Goal: Transaction & Acquisition: Purchase product/service

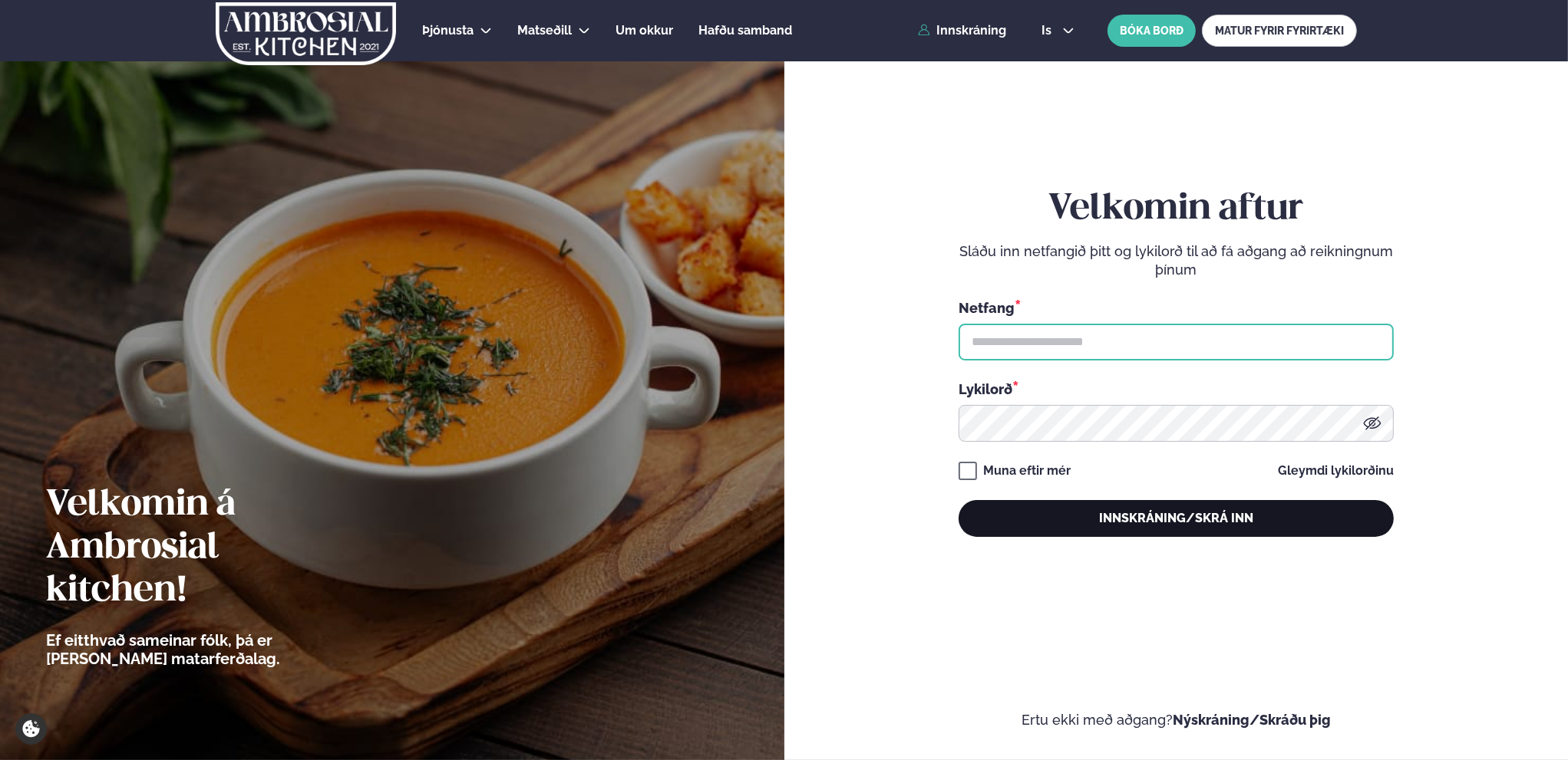
type input "**********"
click at [1164, 524] on button "Innskráning/Skrá inn" at bounding box center [1176, 519] width 435 height 36
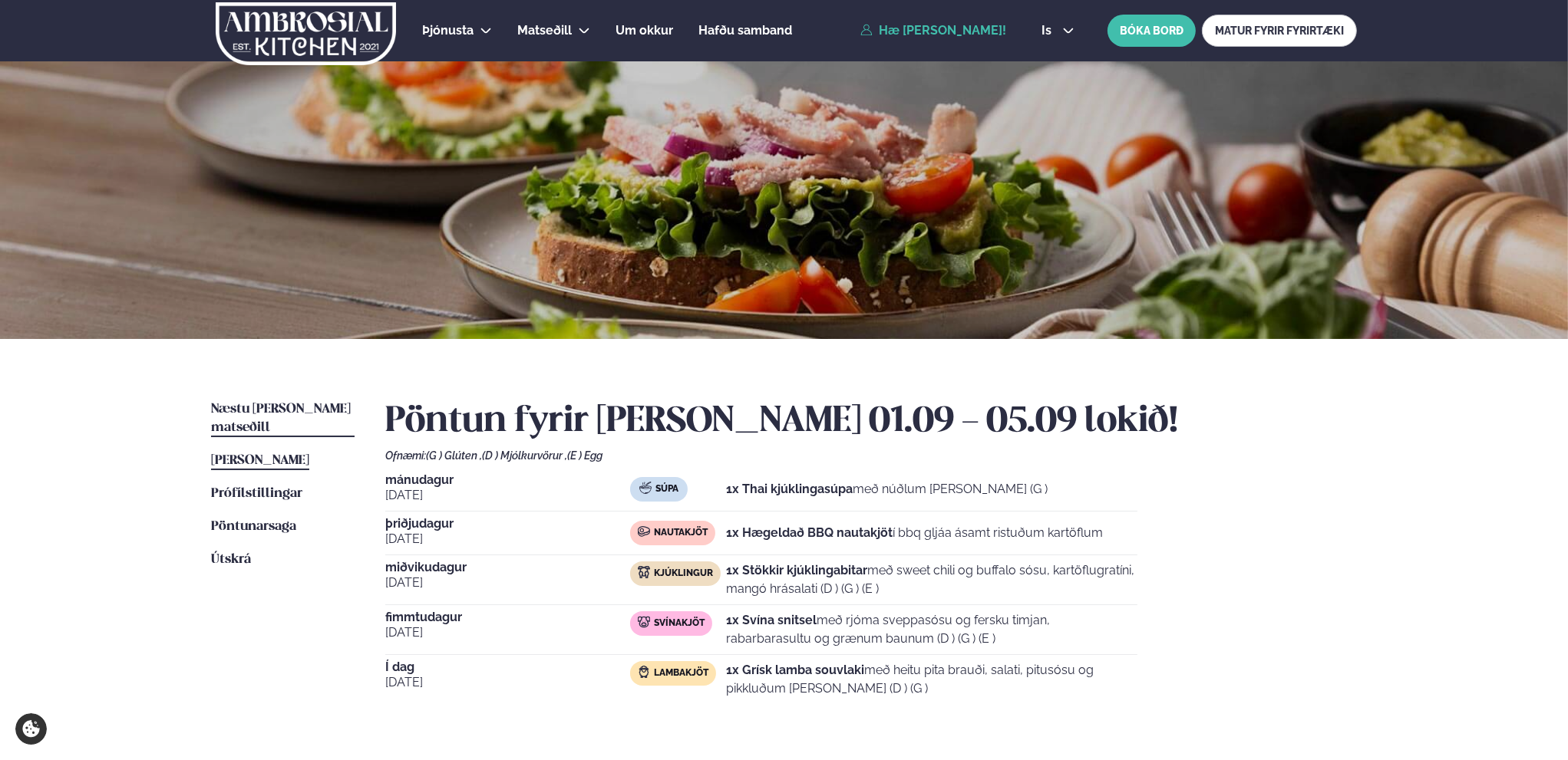
click at [291, 416] on link "Næstu [PERSON_NAME] matseðill Næsta vika" at bounding box center [282, 419] width 144 height 36
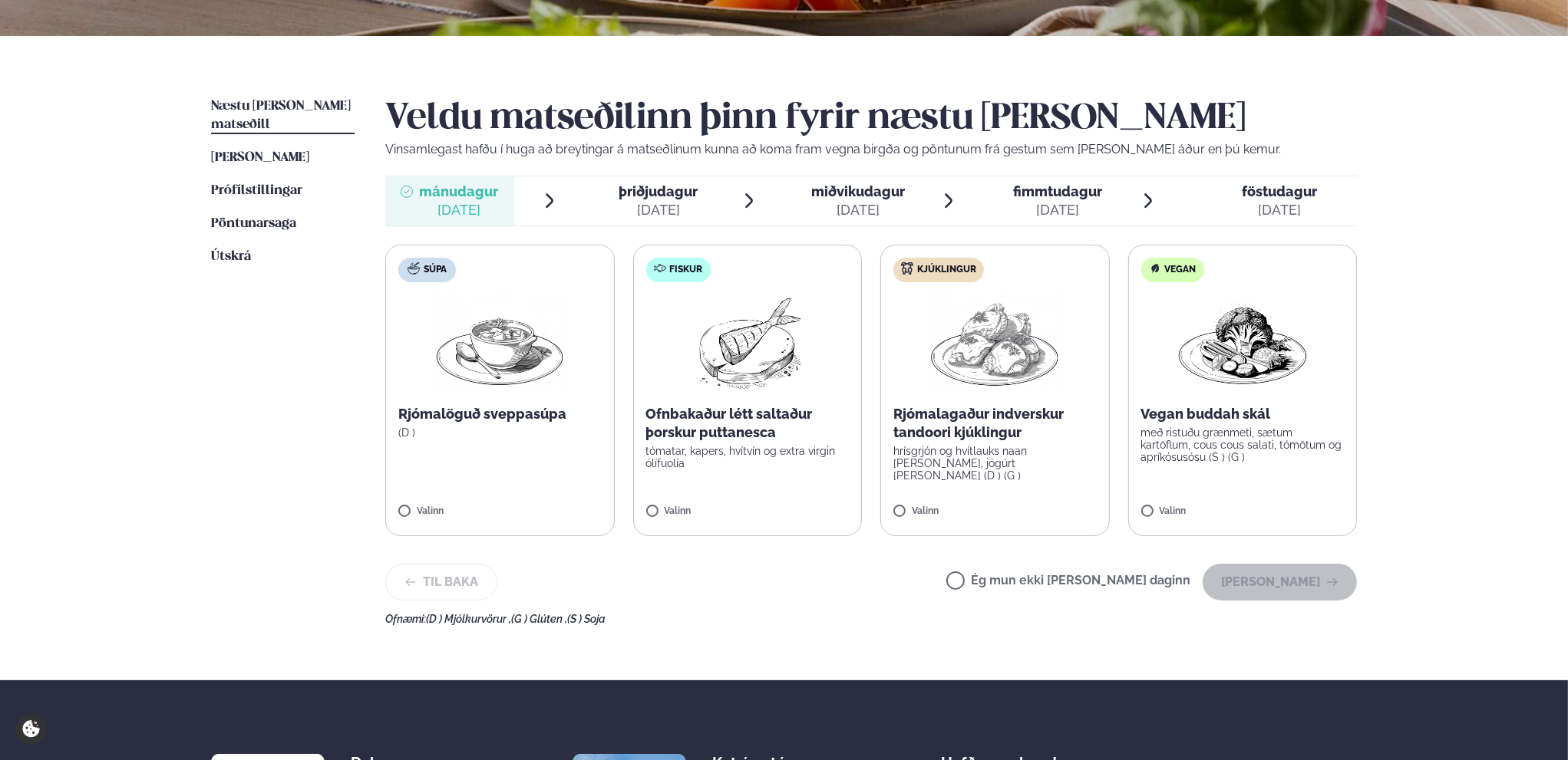
scroll to position [307, 0]
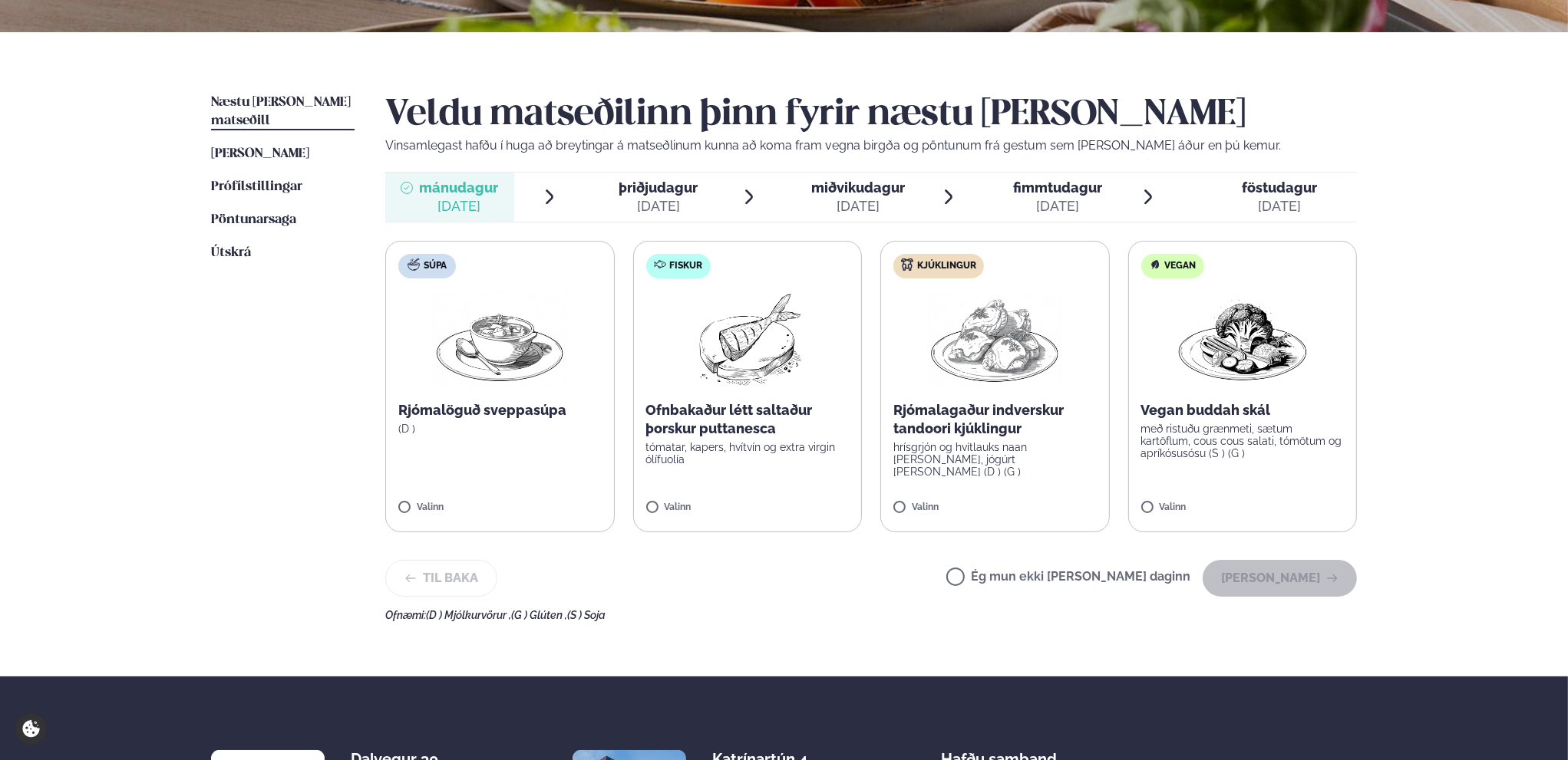
click at [531, 505] on div "Valinn" at bounding box center [500, 509] width 203 height 13
click at [1286, 570] on button "[PERSON_NAME]" at bounding box center [1279, 578] width 154 height 36
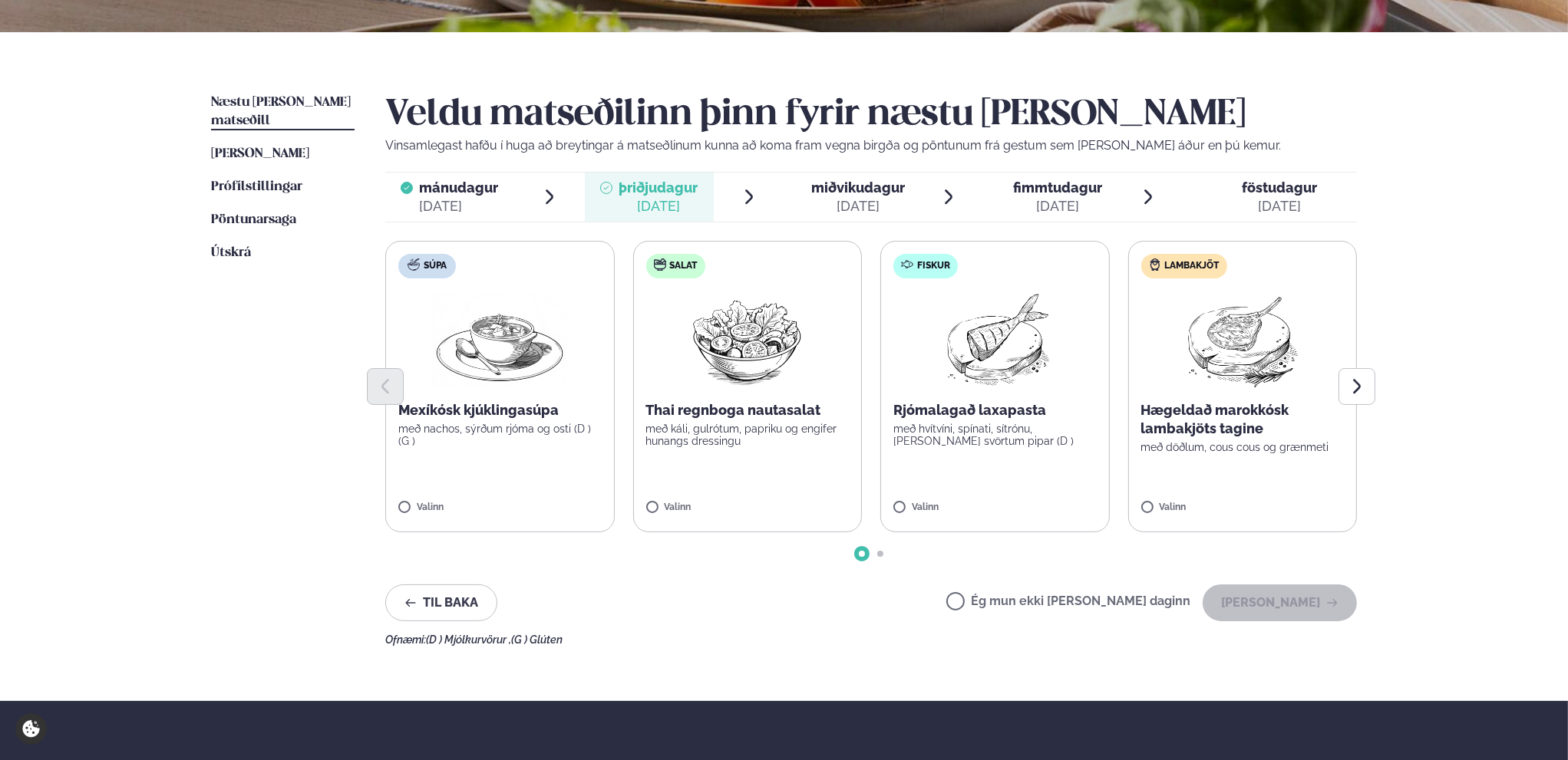
click at [522, 477] on label "Súpa Mexíkósk kjúklingasúpa með nachos, sýrðum rjóma og osti (D ) (G ) Valinn" at bounding box center [499, 386] width 229 height 291
click at [1276, 603] on button "[PERSON_NAME]" at bounding box center [1279, 603] width 154 height 36
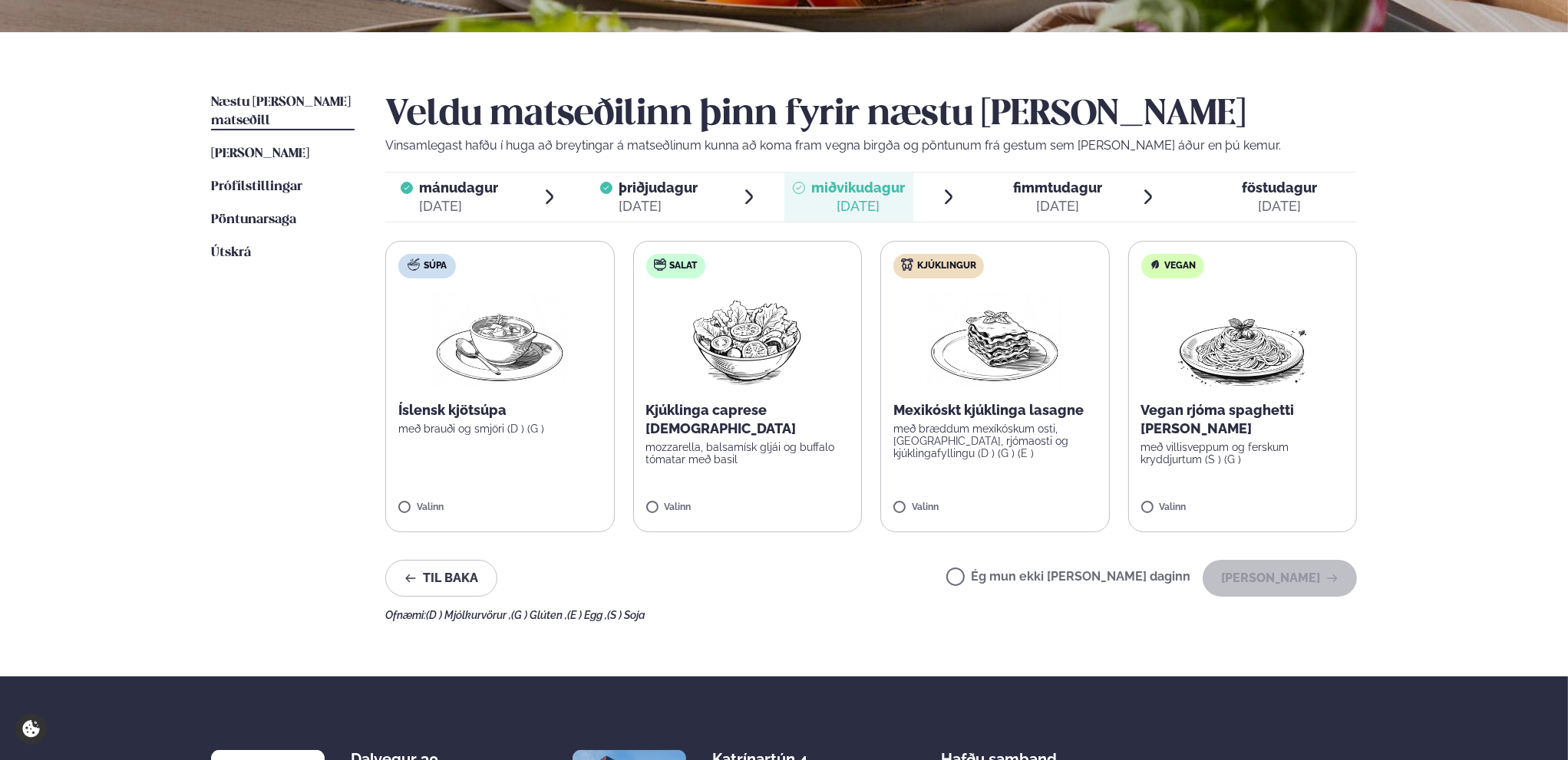
click at [563, 490] on label "Súpa Íslensk kjötsúpa með brauði og smjöri (D ) (G ) Valinn" at bounding box center [499, 386] width 229 height 291
click at [1293, 576] on button "[PERSON_NAME]" at bounding box center [1279, 578] width 154 height 36
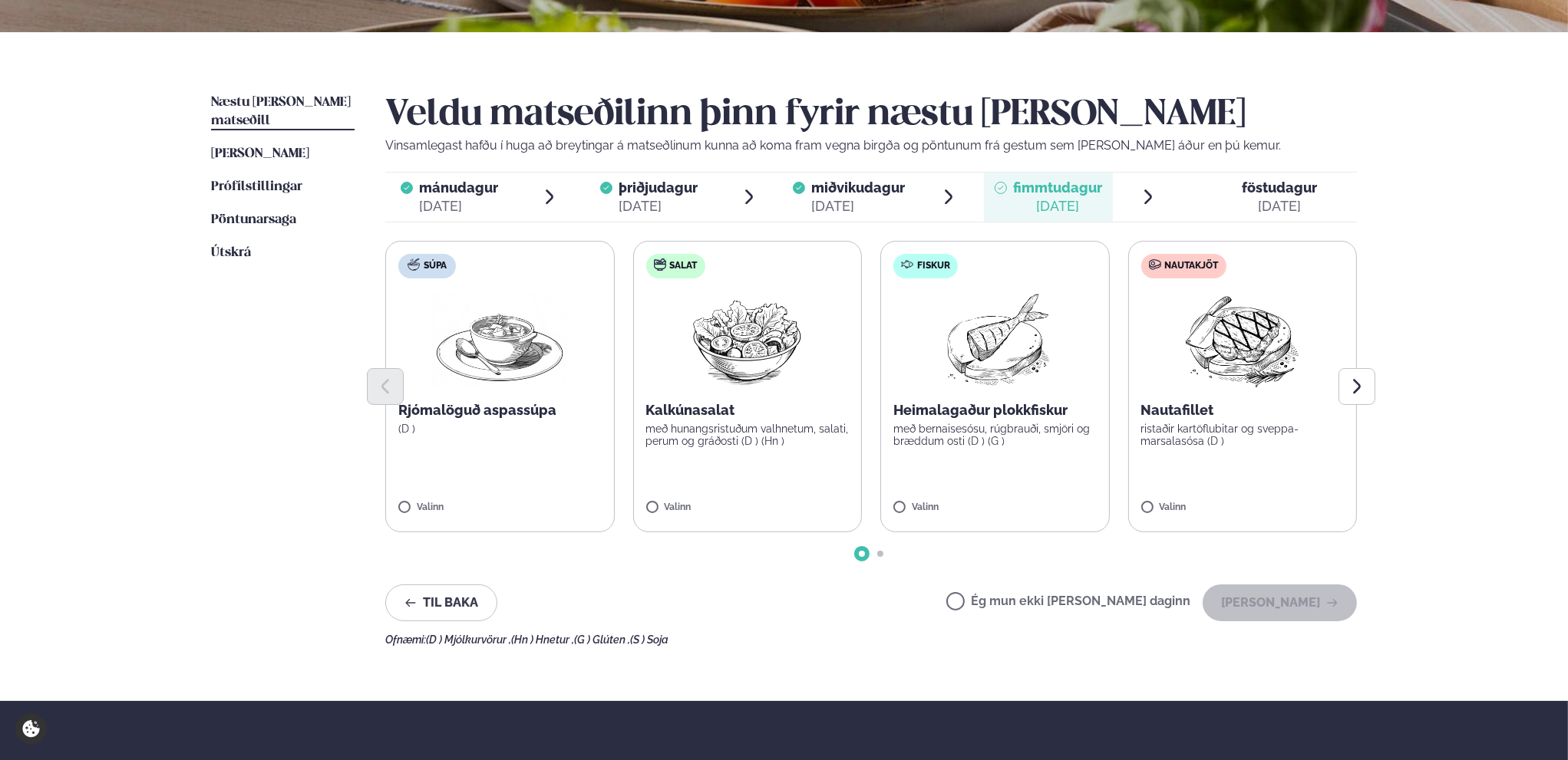
click at [1056, 389] on div at bounding box center [870, 386] width 971 height 36
click at [947, 470] on label "Fiskur Heimalagaður plokkfiskur með bernaisesósu, rúgbrauði, smjöri og bræddum …" at bounding box center [994, 386] width 229 height 291
click at [1293, 593] on button "[PERSON_NAME]" at bounding box center [1279, 603] width 154 height 36
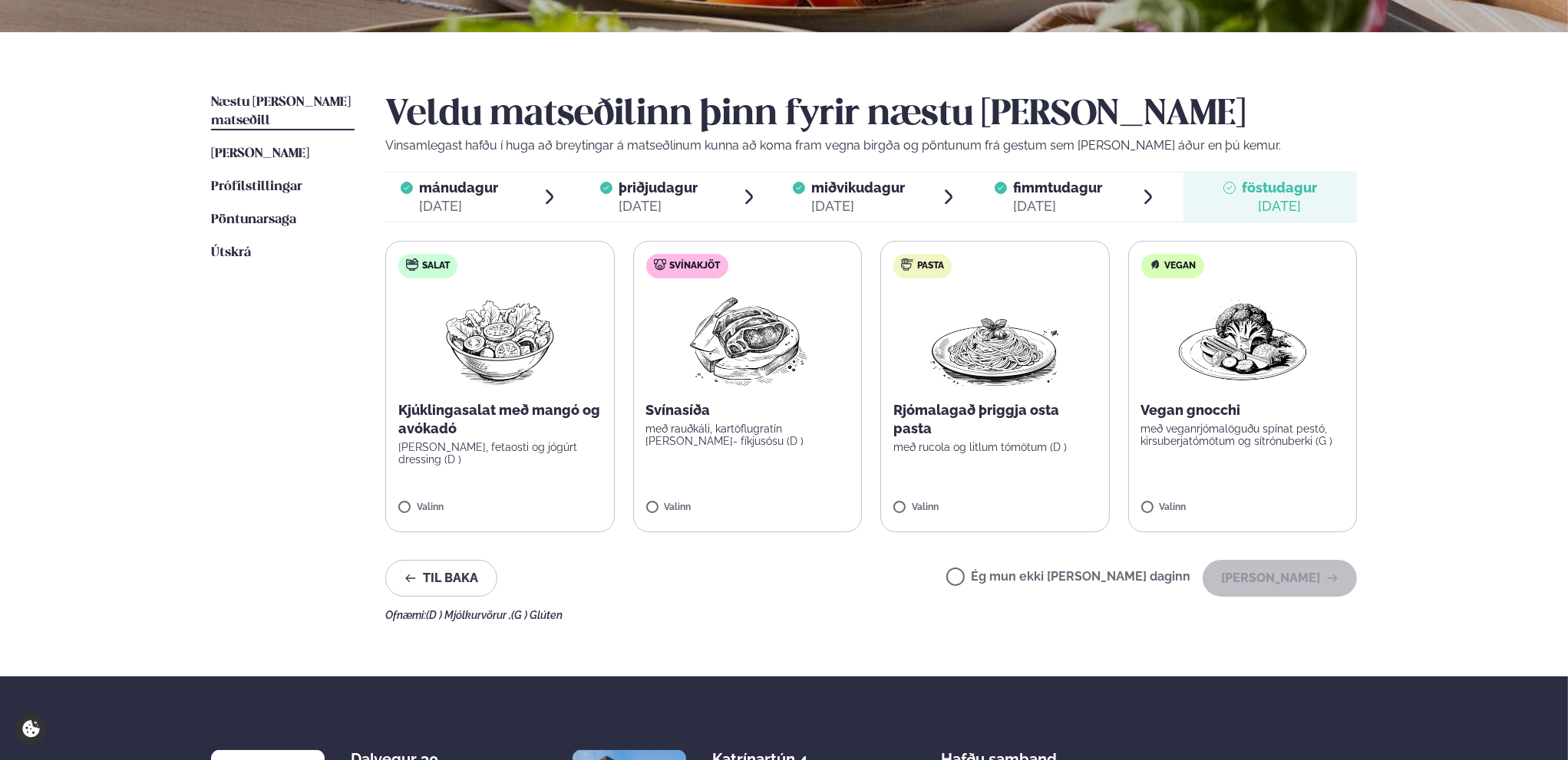
click at [721, 481] on label "Svínakjöt Svínasíða með rauðkáli, kartöflugratín [PERSON_NAME]- fíkjusósu (D ) …" at bounding box center [747, 386] width 229 height 291
click at [1047, 200] on div "[DATE]" at bounding box center [1058, 206] width 89 height 18
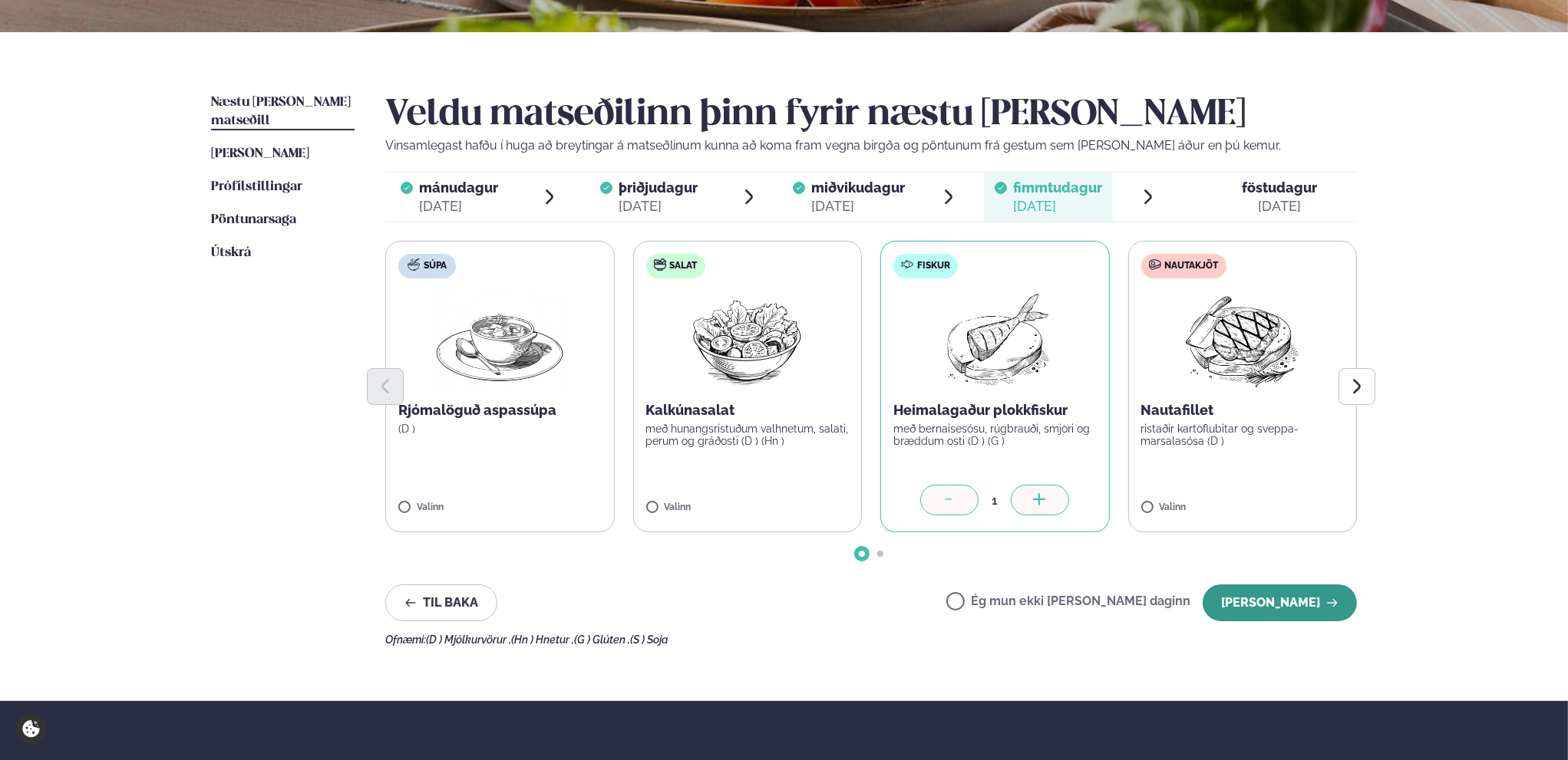
click at [1292, 597] on button "[PERSON_NAME]" at bounding box center [1279, 603] width 154 height 36
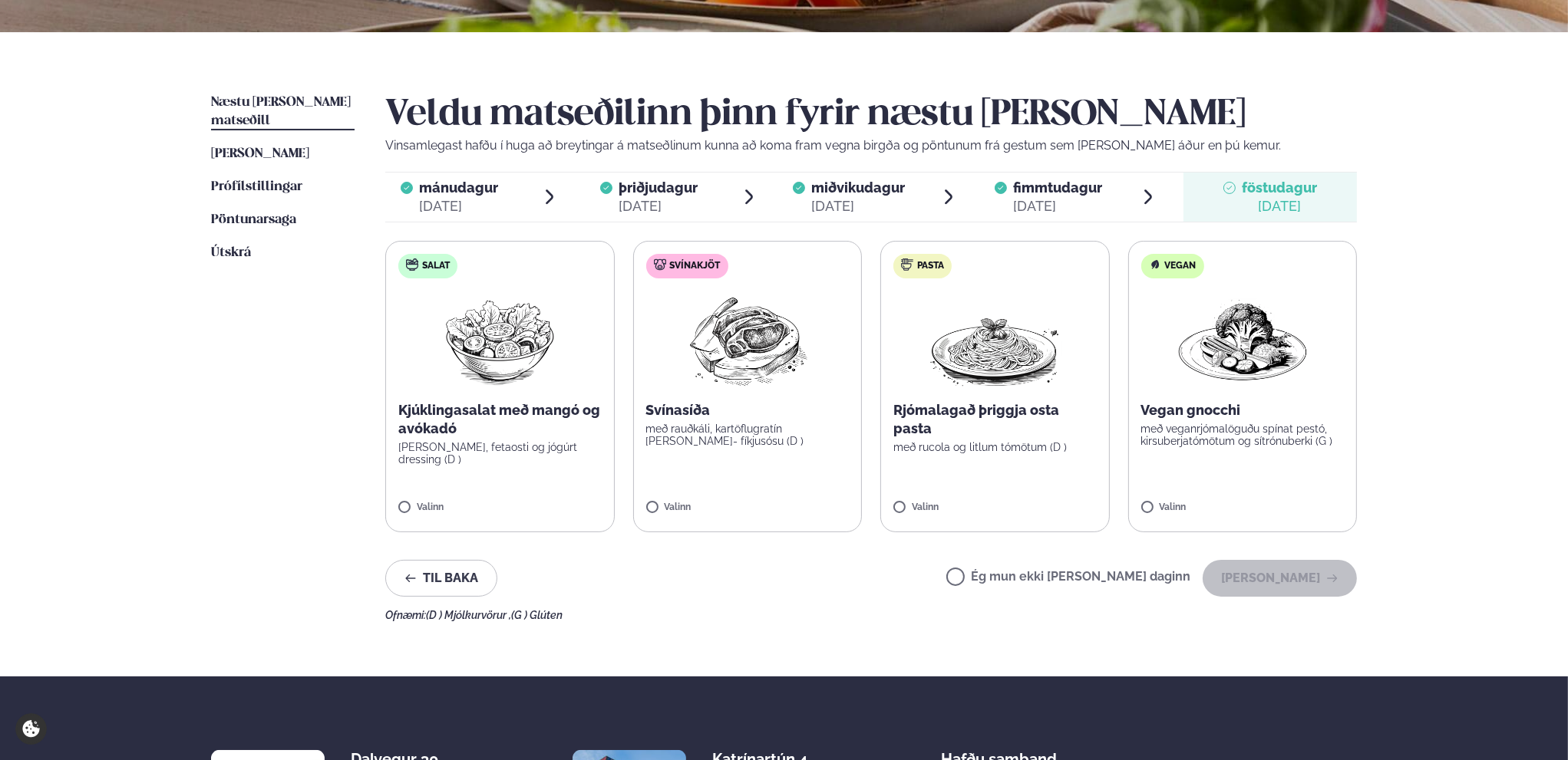
click at [777, 454] on label "Svínakjöt Svínasíða með rauðkáli, kartöflugratín [PERSON_NAME]- fíkjusósu (D ) …" at bounding box center [747, 386] width 229 height 291
click at [1293, 582] on button "[PERSON_NAME]" at bounding box center [1279, 578] width 154 height 36
